Goal: Transaction & Acquisition: Download file/media

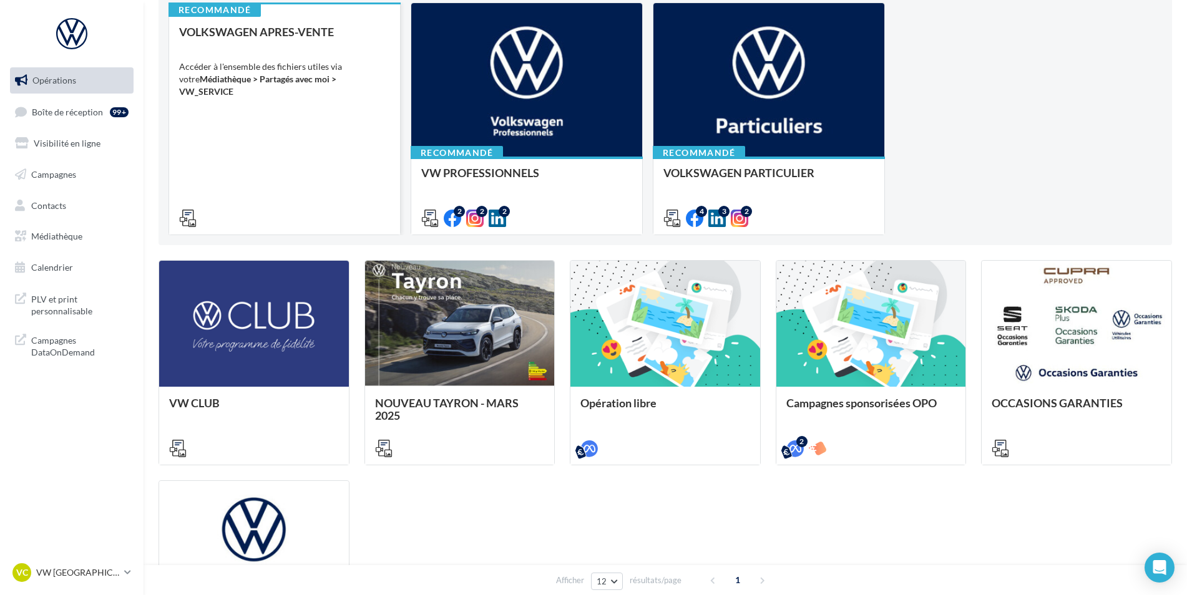
scroll to position [62, 0]
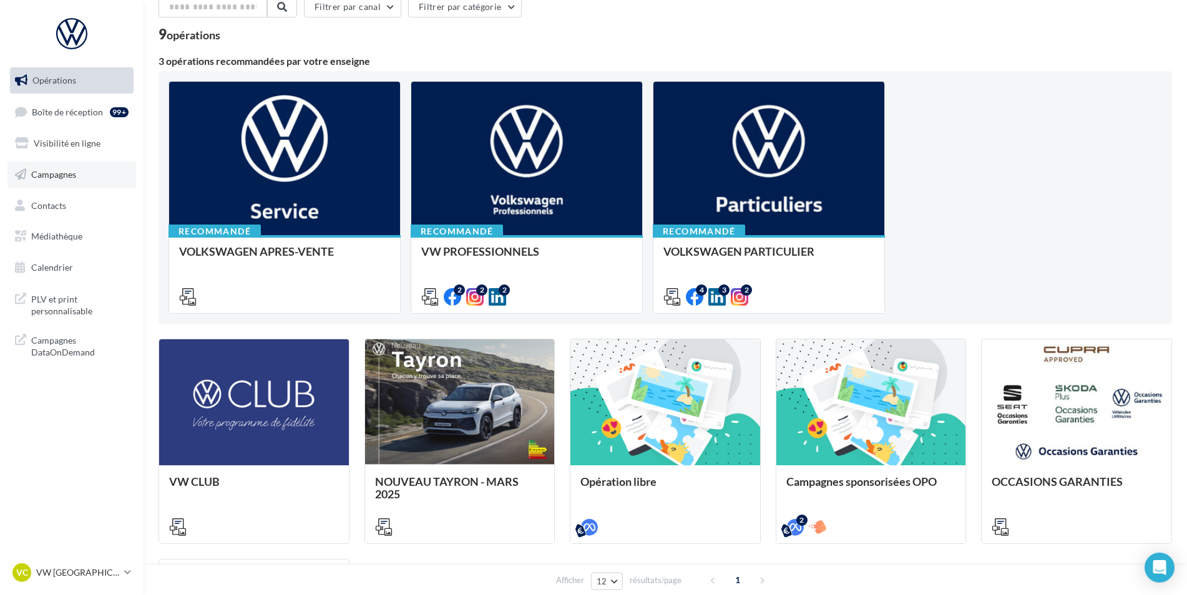
click at [86, 169] on link "Campagnes" at bounding box center [71, 175] width 129 height 26
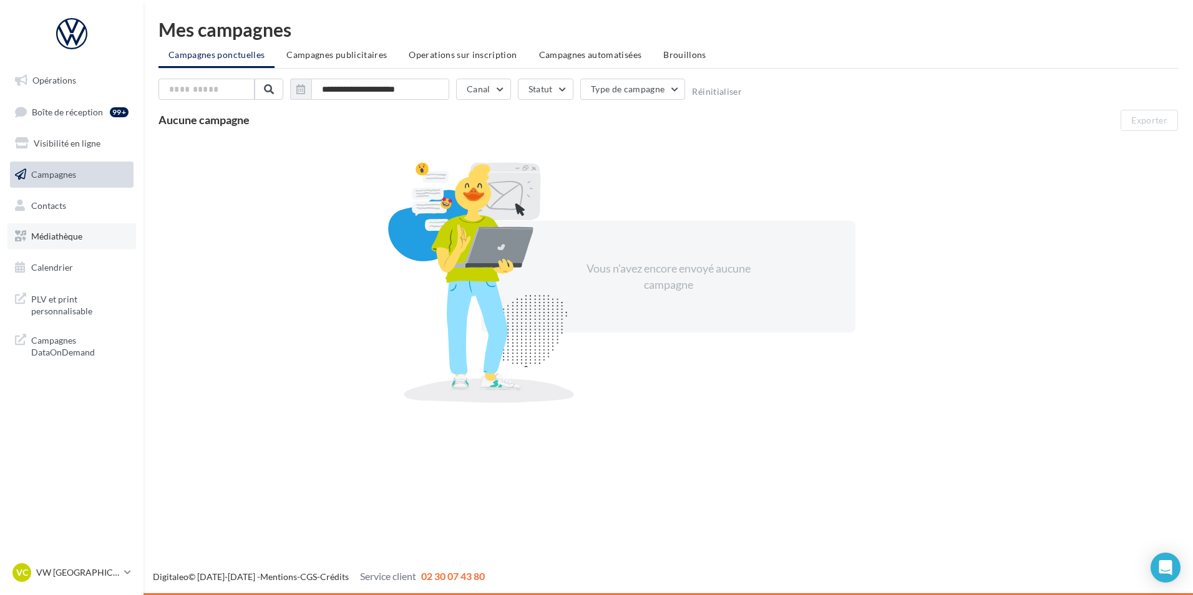
click at [79, 242] on link "Médiathèque" at bounding box center [71, 236] width 129 height 26
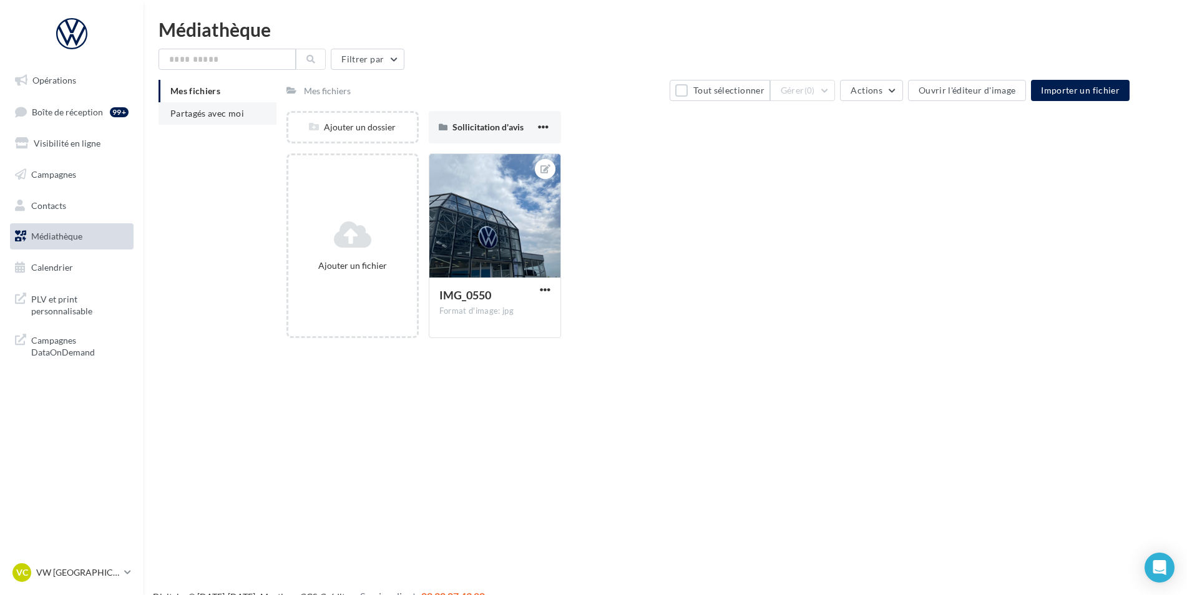
click at [230, 108] on span "Partagés avec moi" at bounding box center [207, 113] width 74 height 11
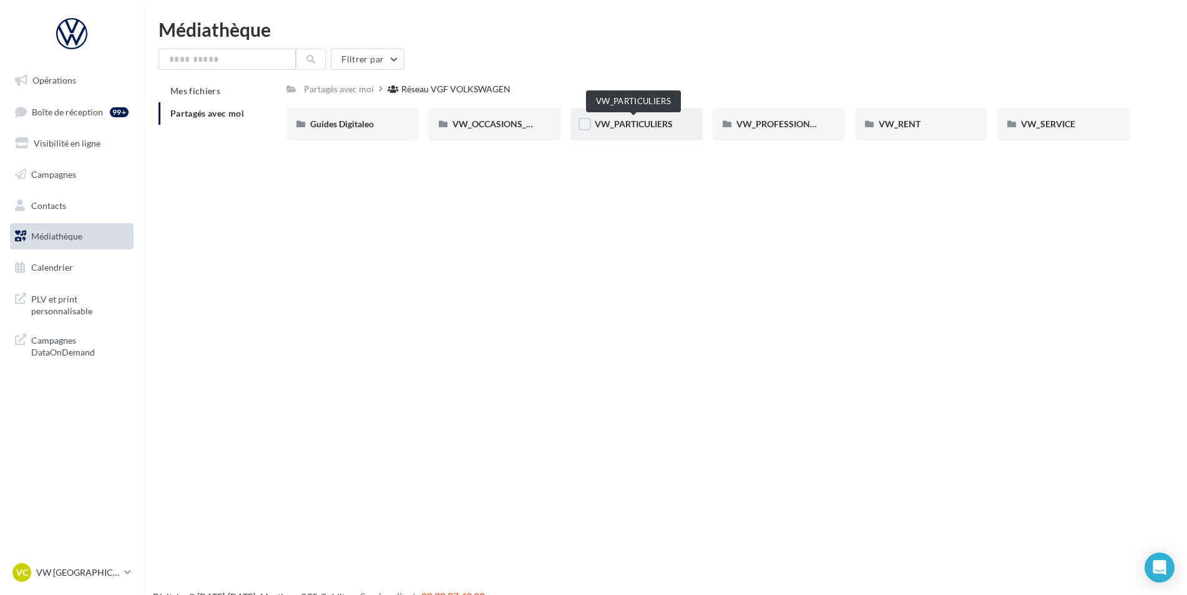
click at [636, 123] on span "VW_PARTICULIERS" at bounding box center [634, 124] width 78 height 11
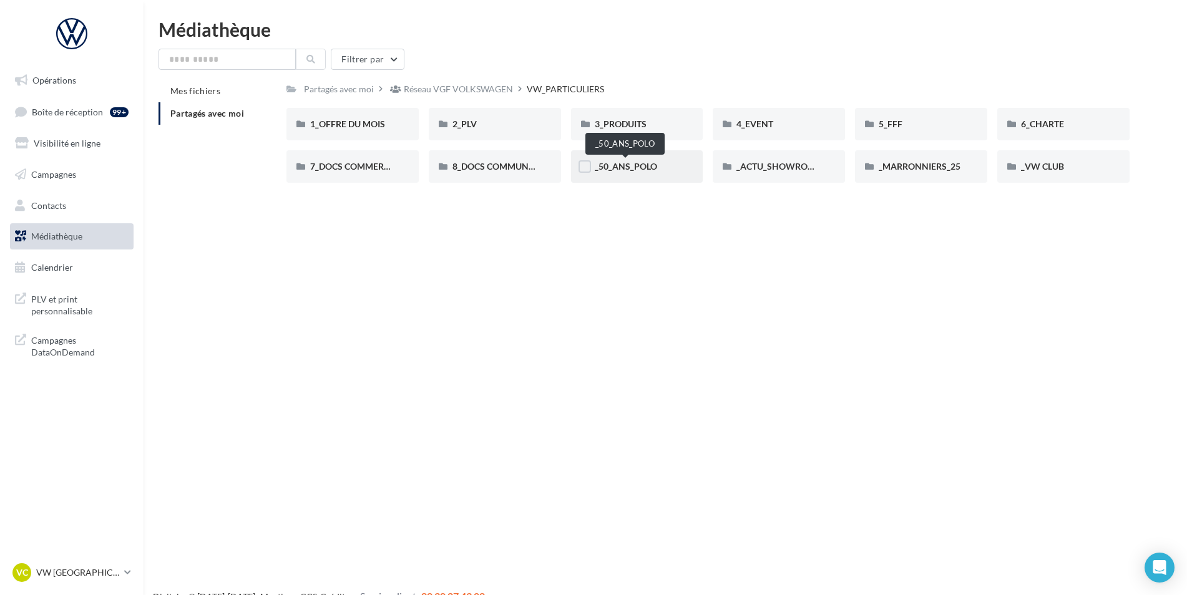
click at [642, 170] on span "_50_ANS_POLO" at bounding box center [626, 166] width 62 height 11
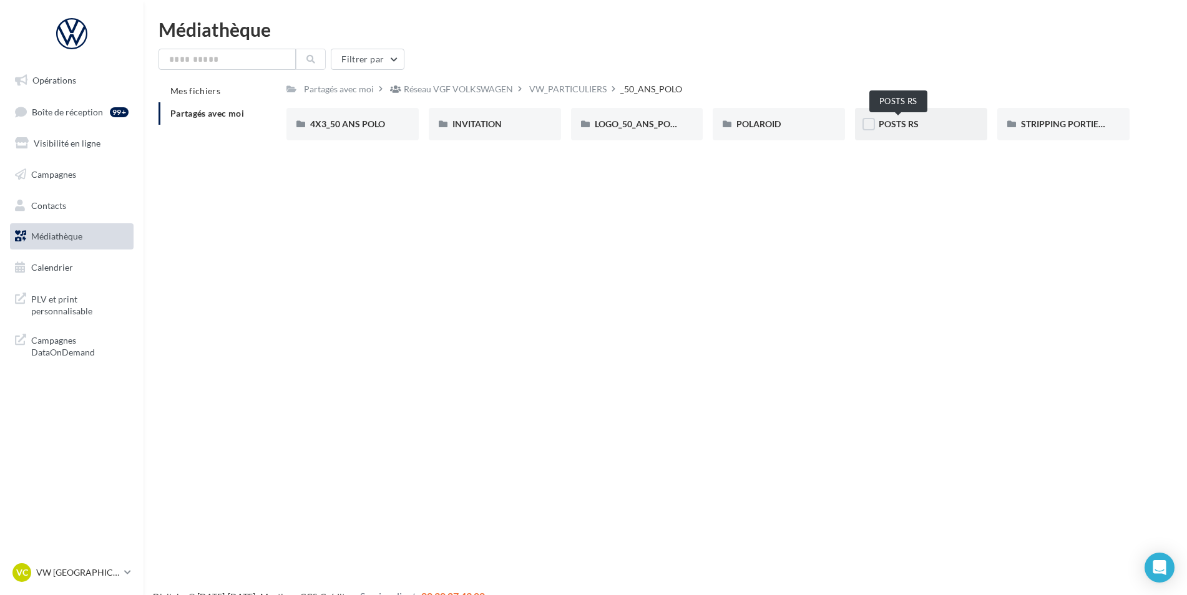
click at [914, 127] on span "POSTS RS" at bounding box center [899, 124] width 40 height 11
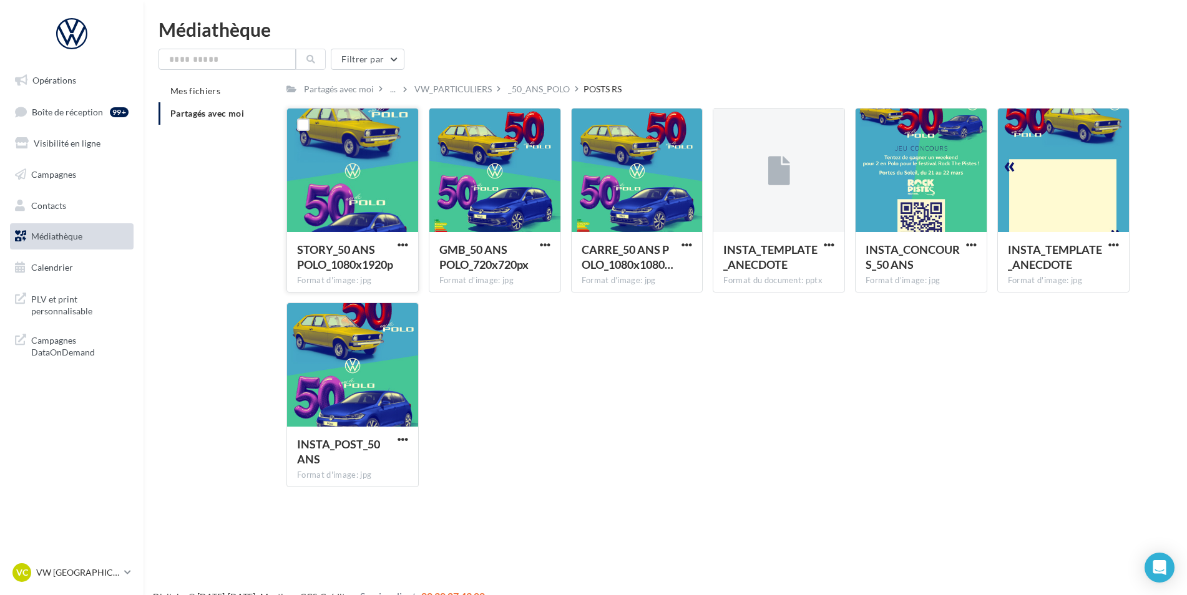
click at [398, 207] on div at bounding box center [352, 171] width 131 height 125
click at [405, 242] on span "button" at bounding box center [403, 245] width 11 height 11
click at [360, 278] on button "Télécharger" at bounding box center [348, 269] width 125 height 32
